Goal: Find specific page/section: Find specific page/section

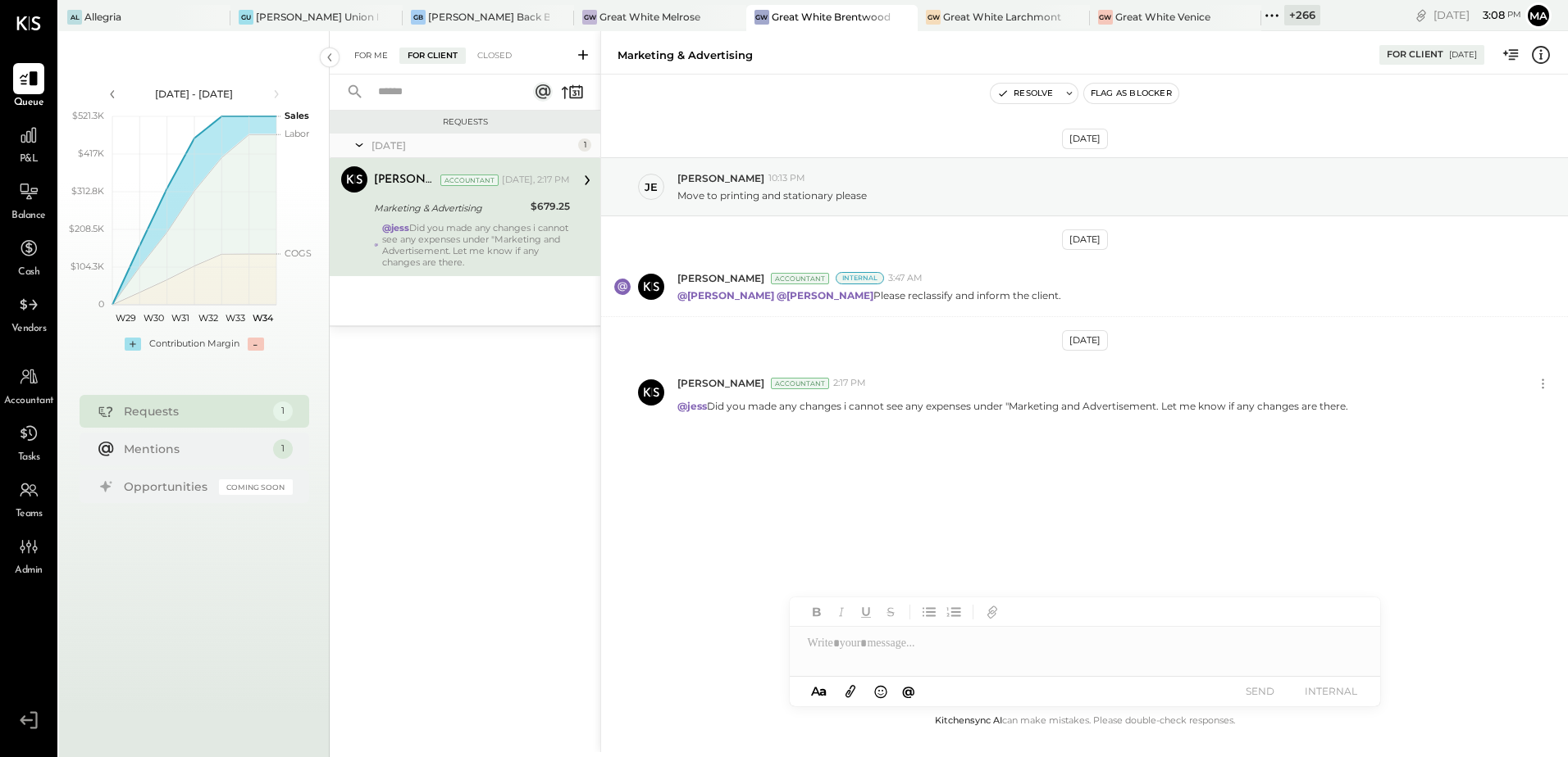
click at [381, 56] on div "For Me" at bounding box center [371, 56] width 50 height 17
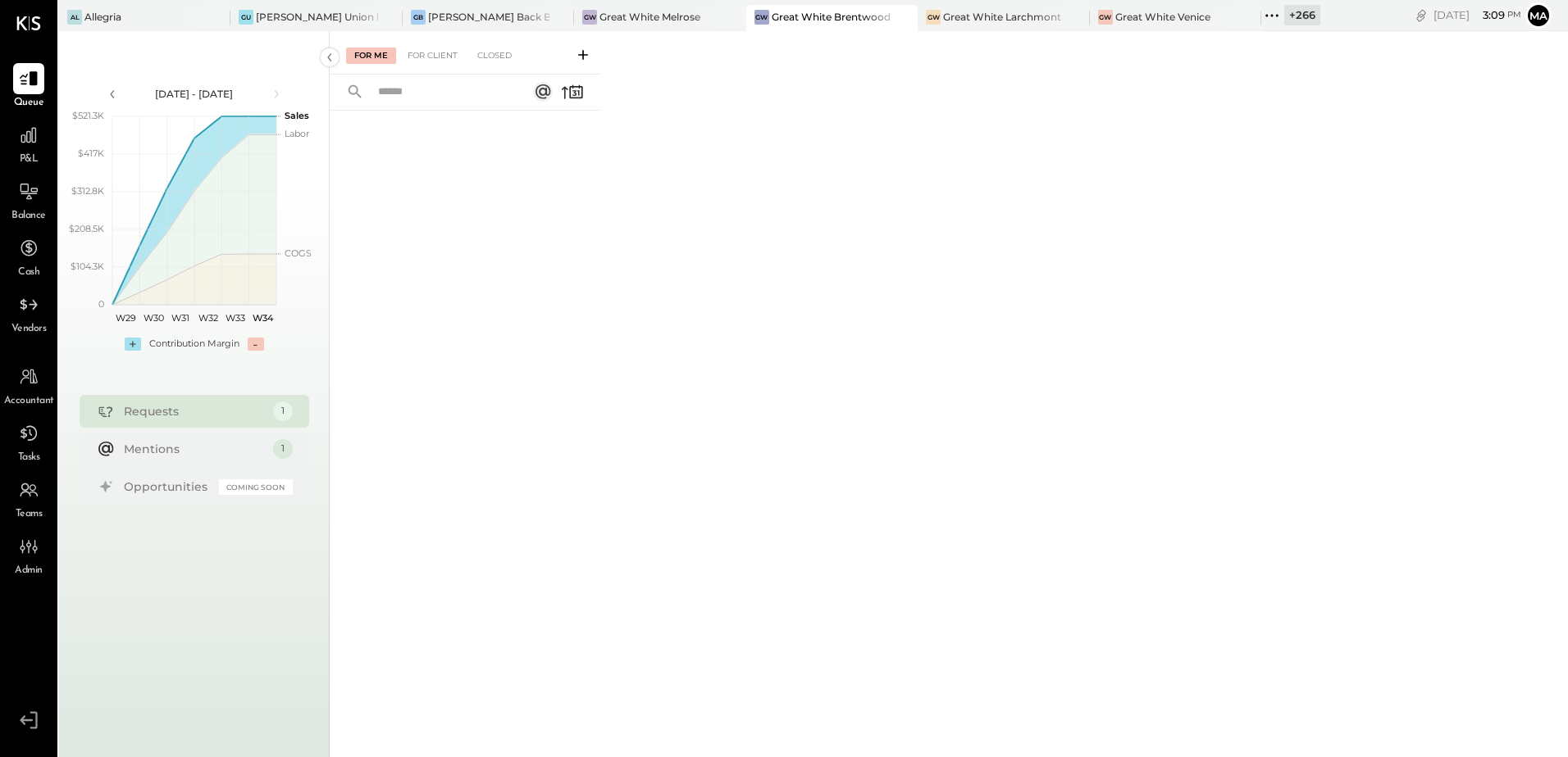
click at [757, 449] on div "For Me For Client Closed" at bounding box center [949, 391] width 1238 height 722
click at [1090, 8] on div "GW Great White Venice" at bounding box center [1176, 19] width 172 height 27
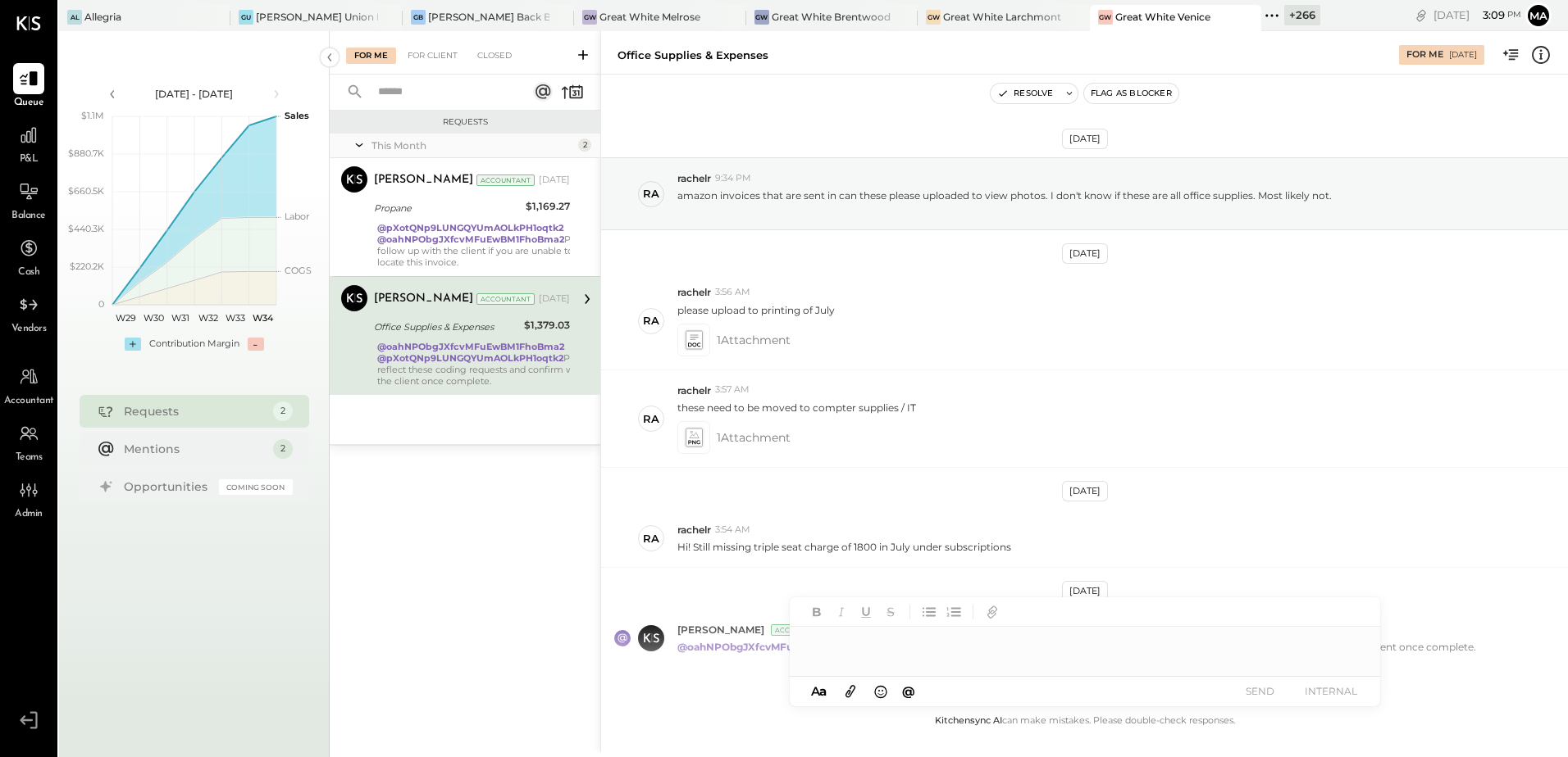
scroll to position [80, 0]
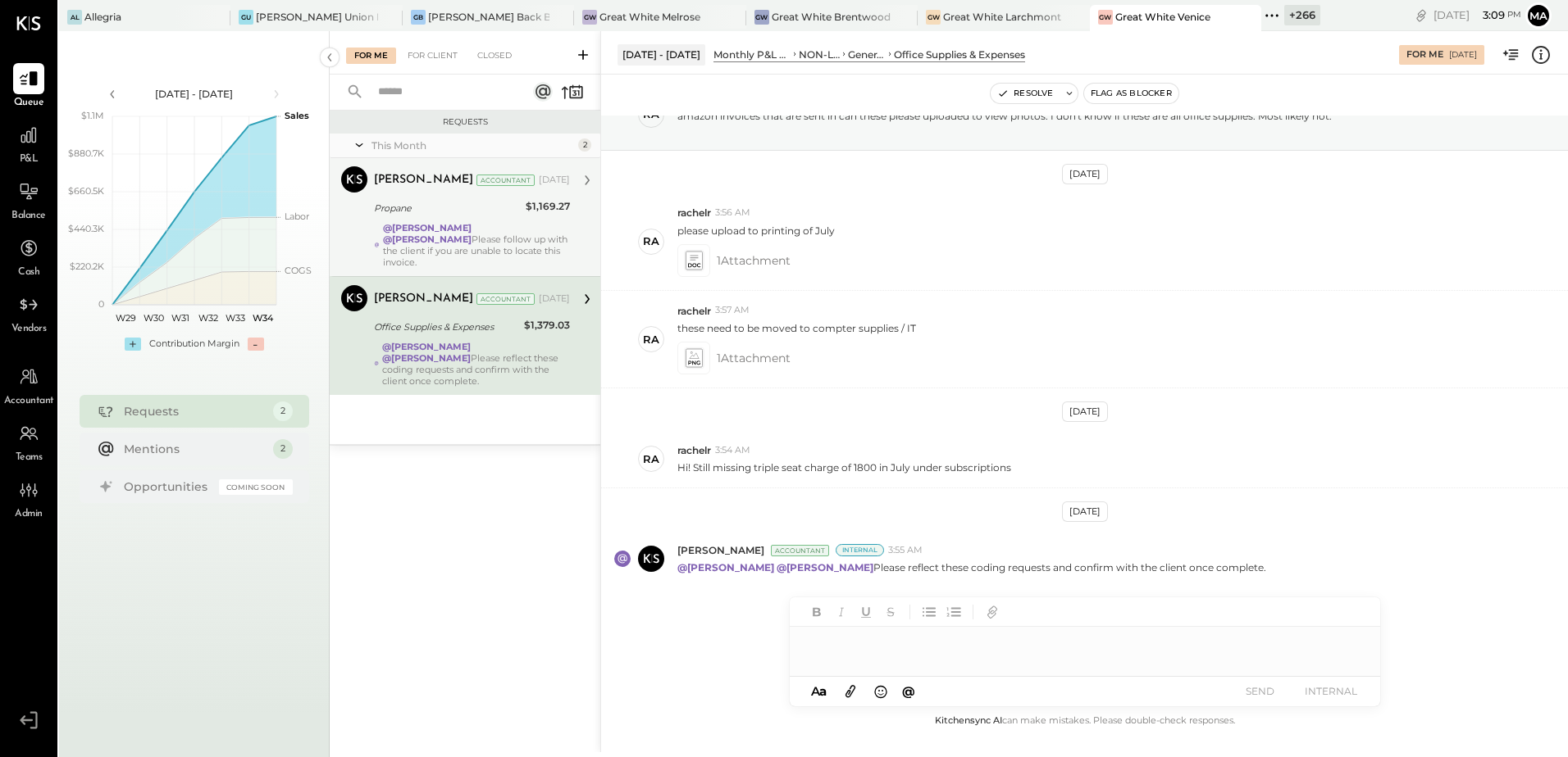
click at [459, 217] on div "Propane" at bounding box center [447, 208] width 147 height 19
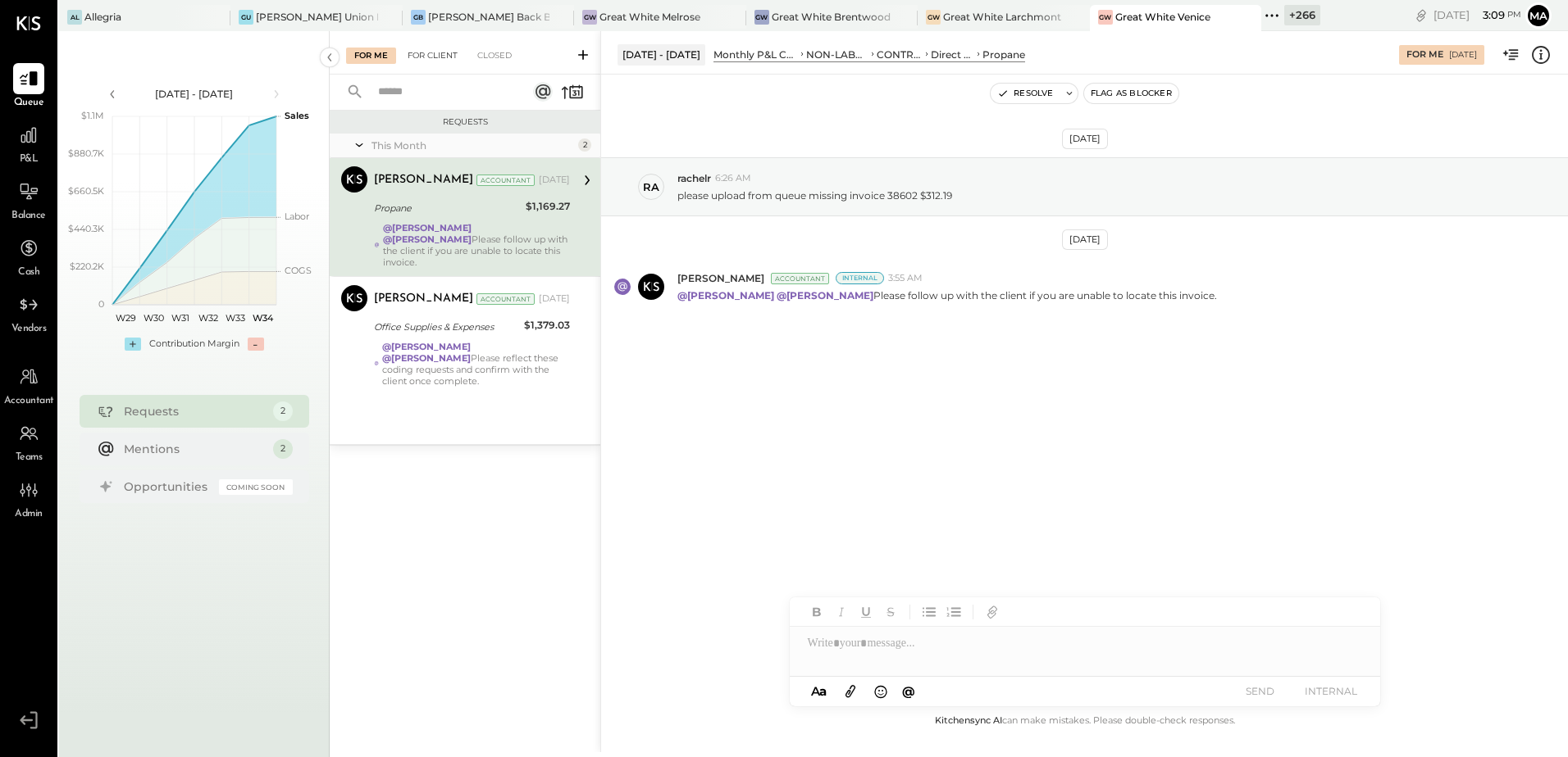
click at [426, 51] on div "For Client" at bounding box center [432, 56] width 66 height 17
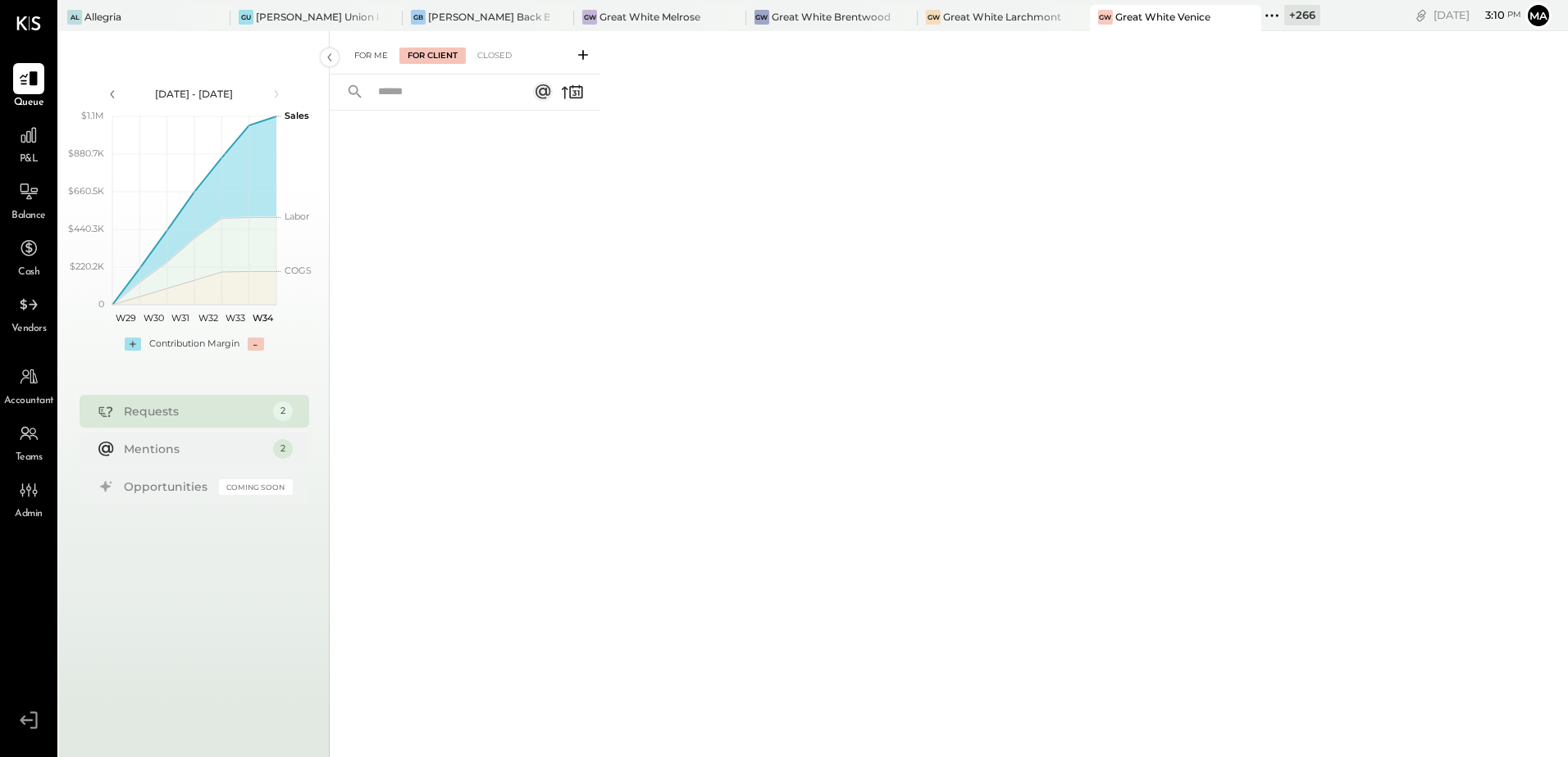
click at [350, 58] on div "For Me" at bounding box center [371, 56] width 50 height 17
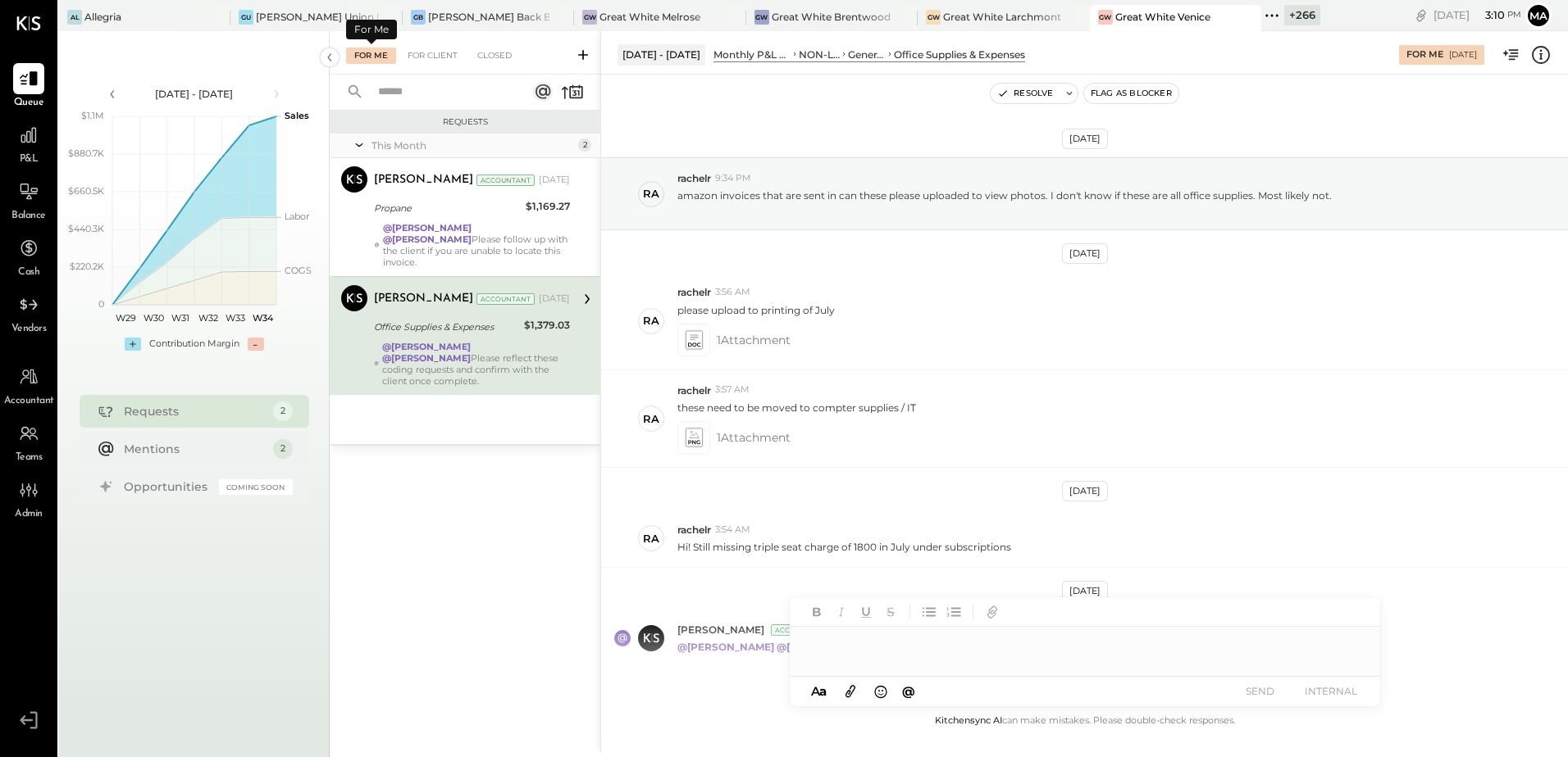
scroll to position [80, 0]
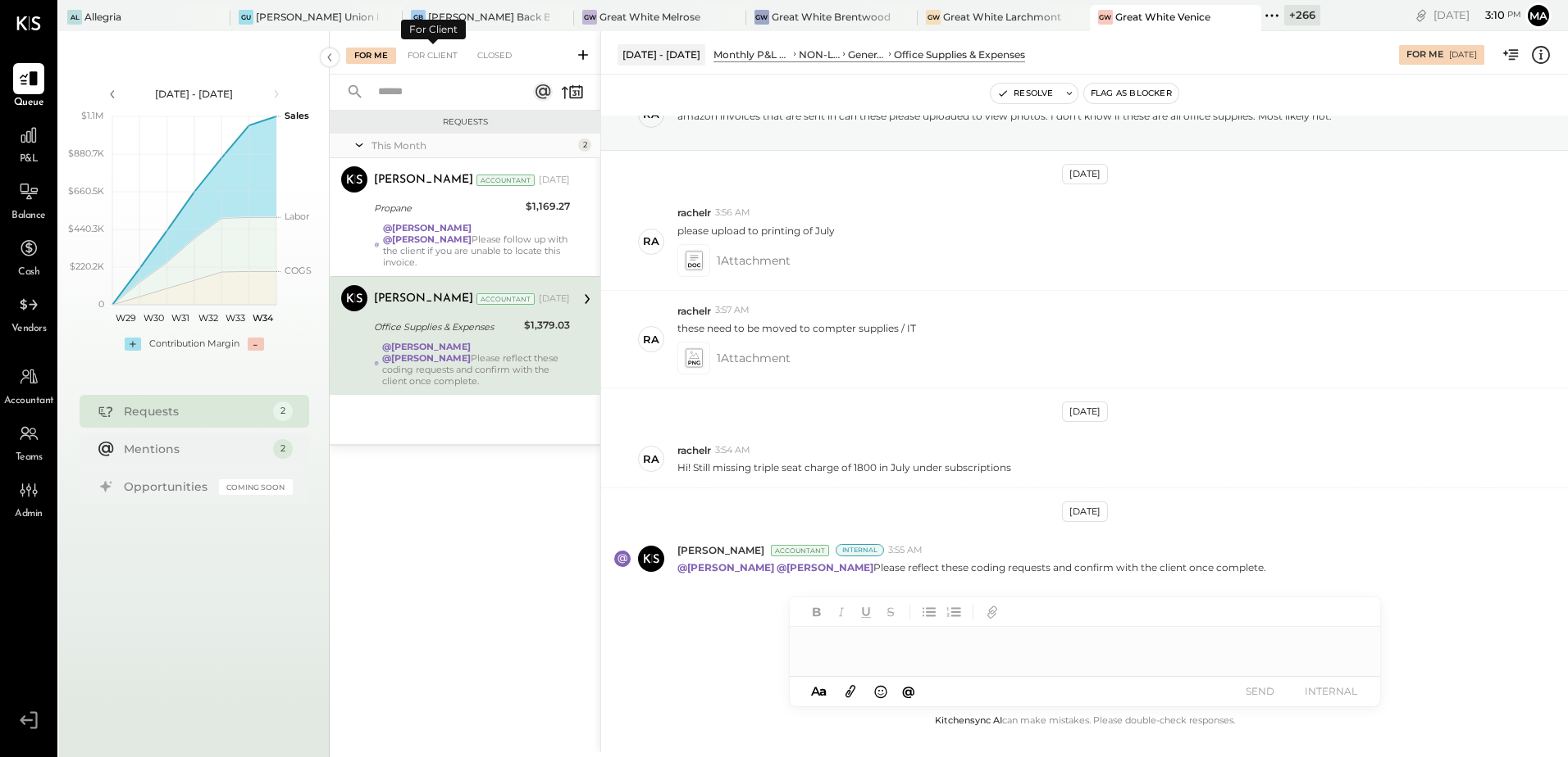
click at [478, 46] on div "For Me For Client Closed" at bounding box center [465, 52] width 271 height 43
click at [478, 50] on div "Closed" at bounding box center [494, 56] width 50 height 17
click at [494, 53] on div "Closed" at bounding box center [494, 56] width 50 height 17
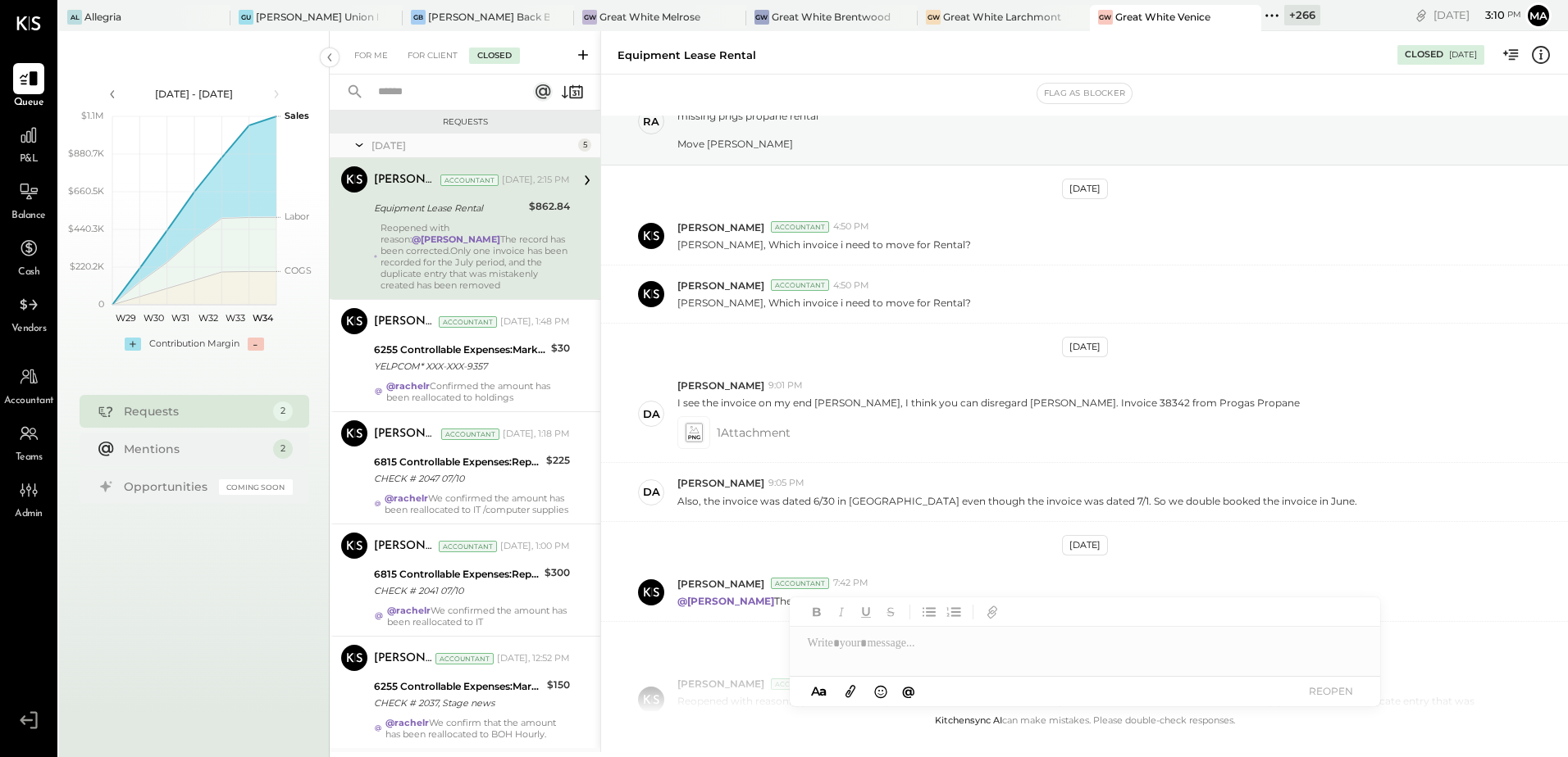
scroll to position [227, 0]
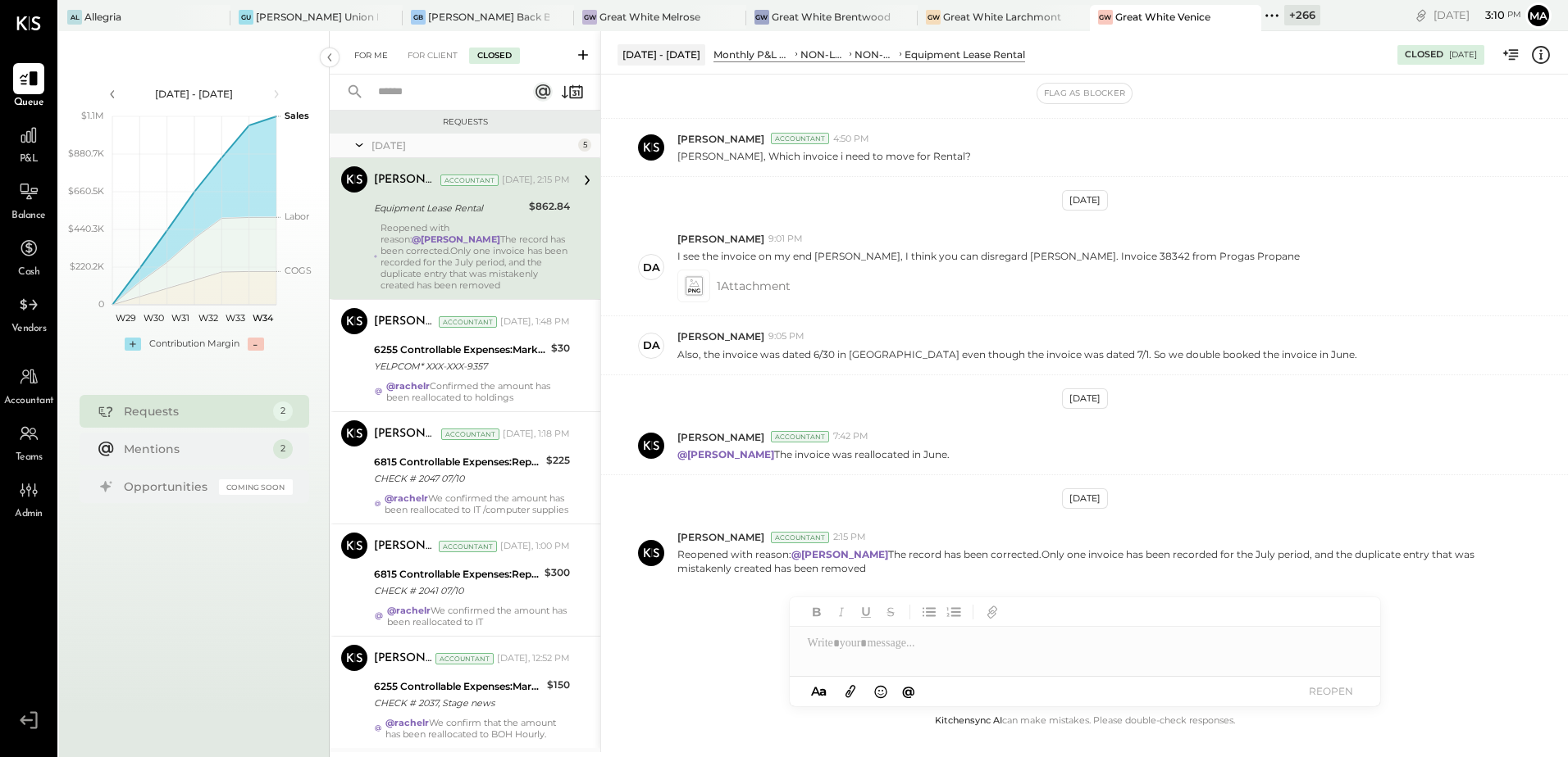
click at [365, 62] on div "For Me" at bounding box center [371, 56] width 50 height 17
